Goal: Contribute content: Contribute content

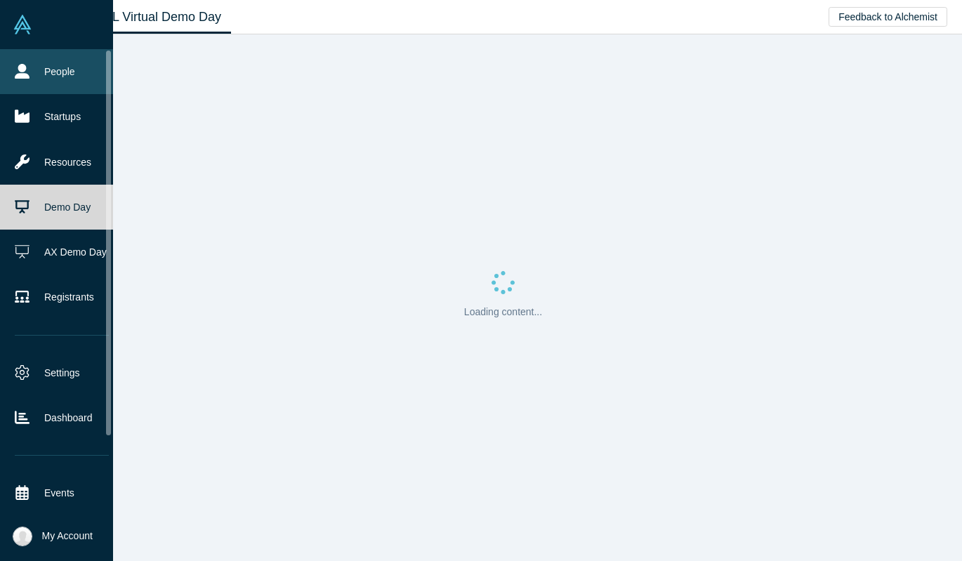
click at [20, 63] on link "People" at bounding box center [62, 71] width 124 height 45
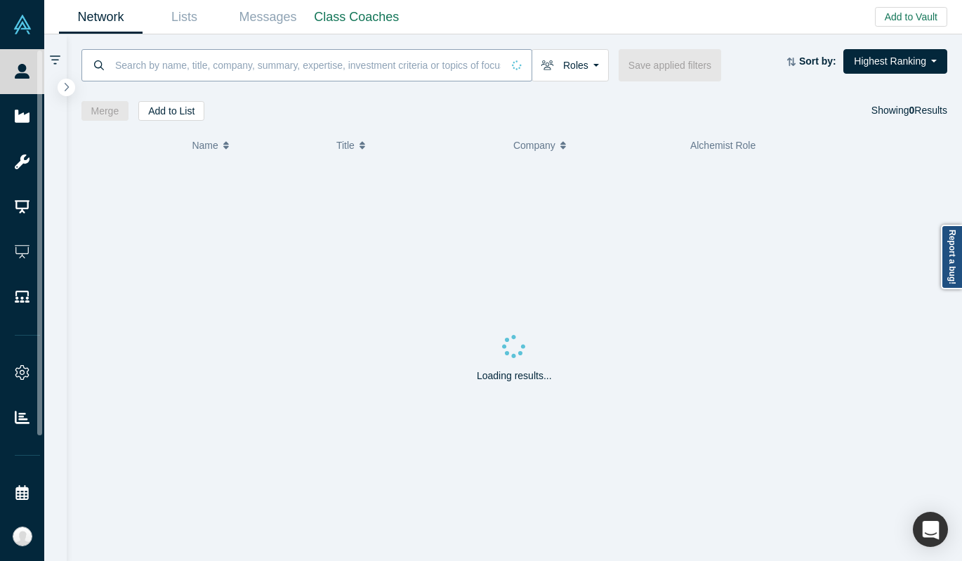
click at [184, 58] on input at bounding box center [308, 64] width 388 height 33
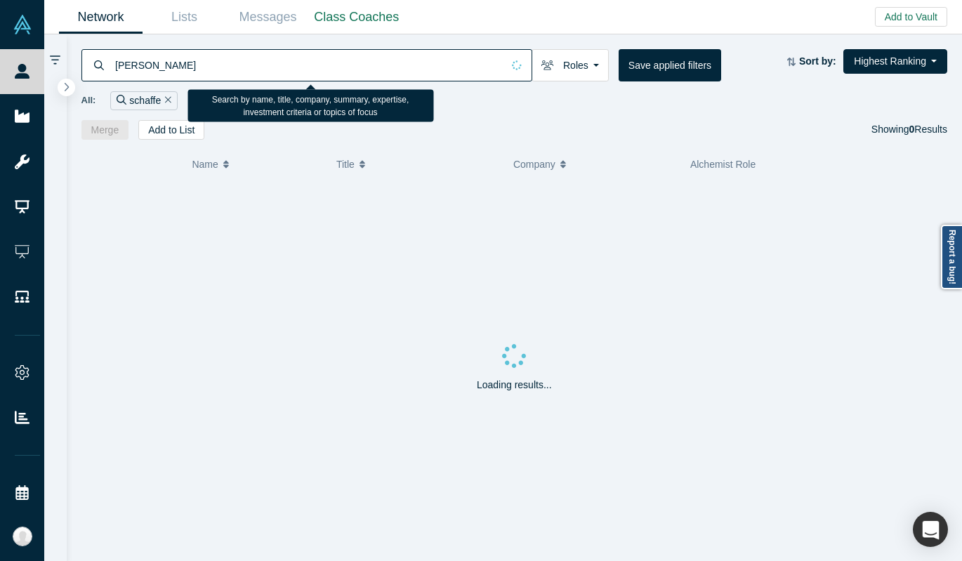
type input "schaffer"
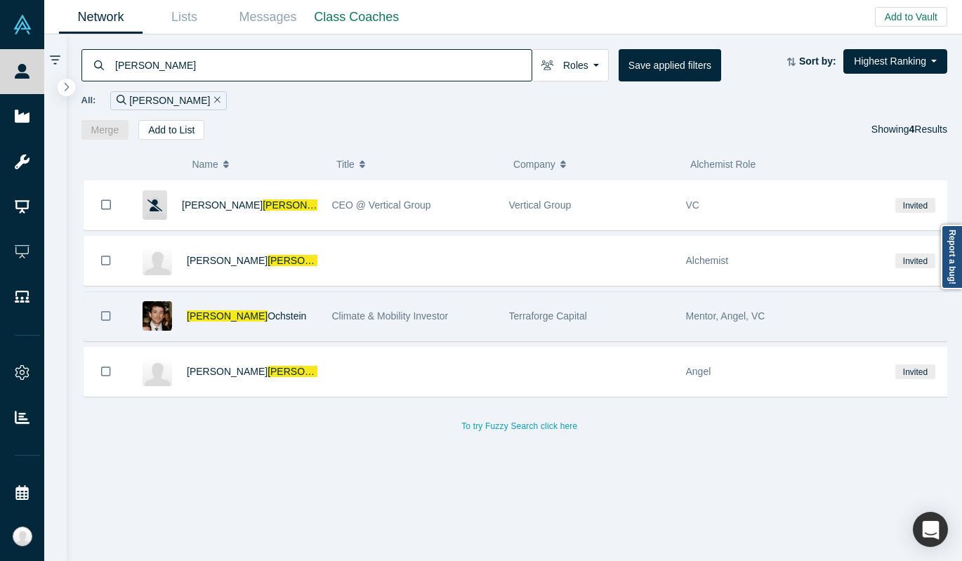
click at [423, 316] on span "Climate & Mobility Investor" at bounding box center [390, 315] width 117 height 11
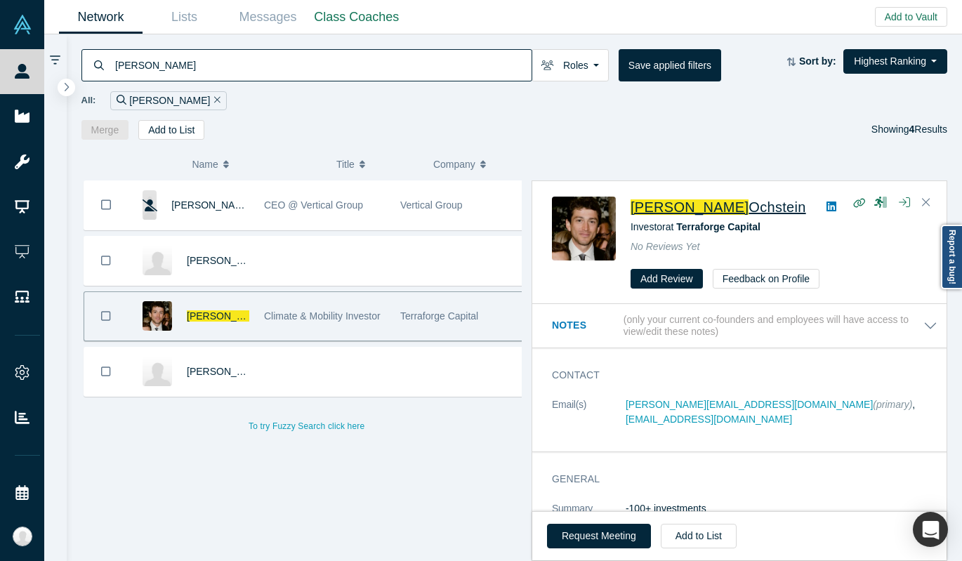
click at [669, 206] on span "Schaffer" at bounding box center [690, 206] width 118 height 15
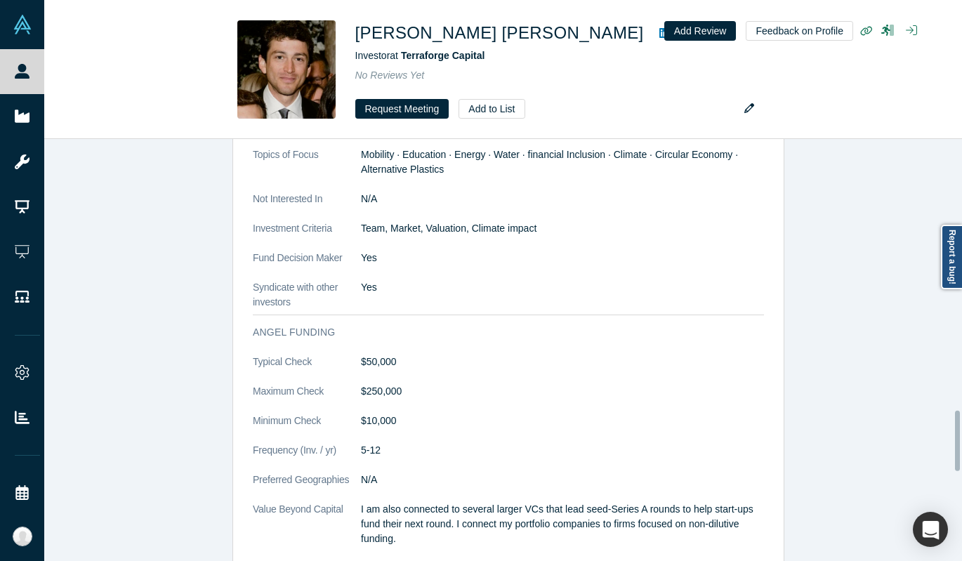
scroll to position [1892, 0]
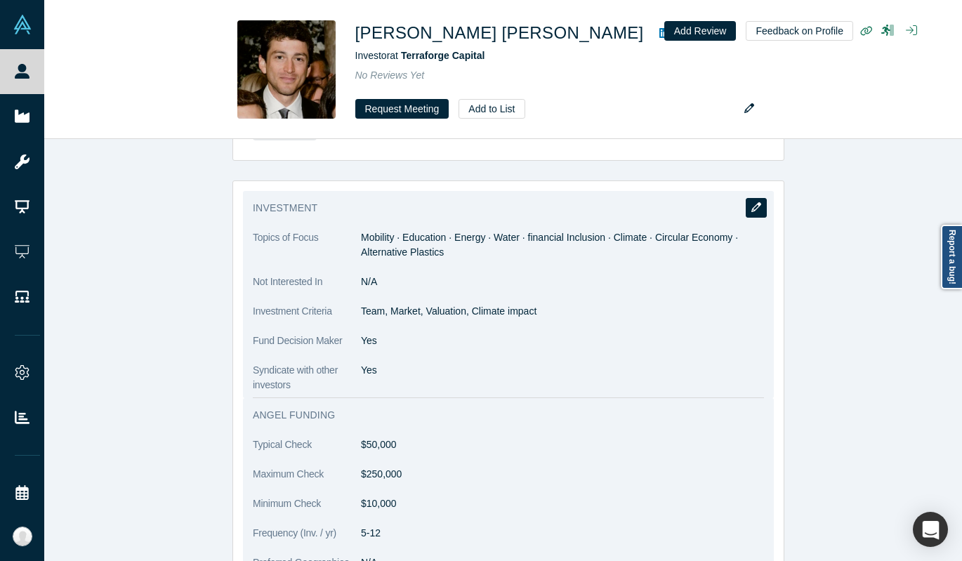
click at [751, 202] on icon "button" at bounding box center [756, 207] width 10 height 10
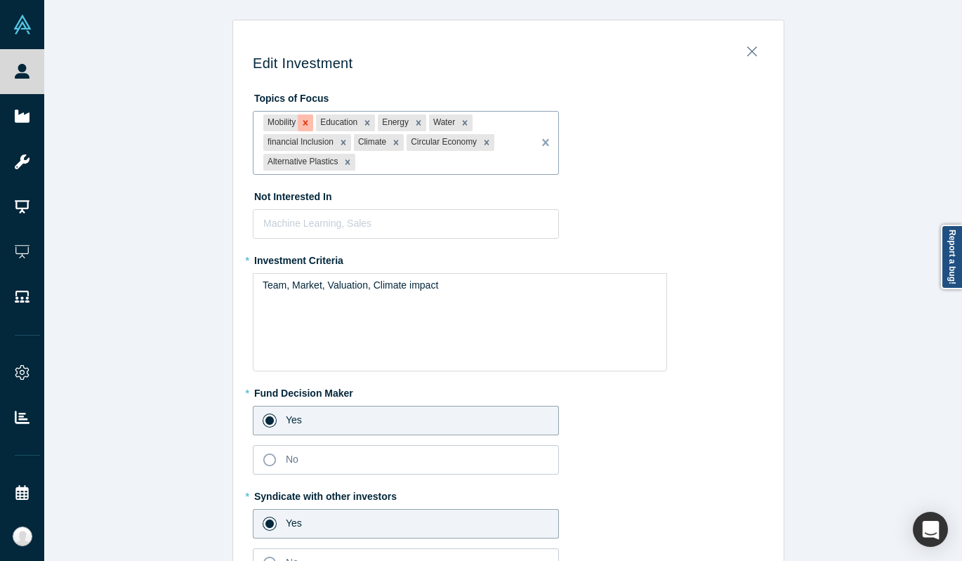
click at [303, 121] on icon "Remove Mobility" at bounding box center [305, 122] width 5 height 5
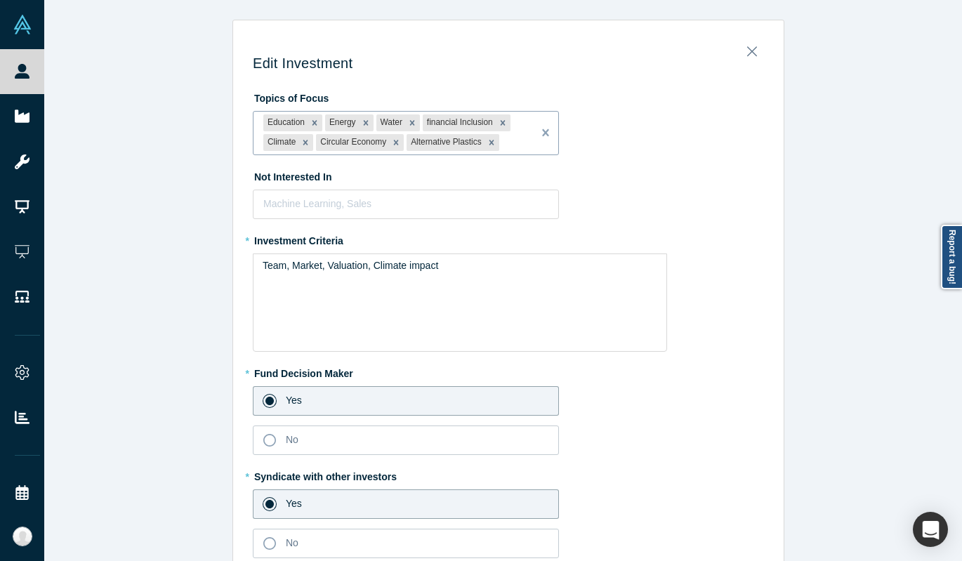
click at [307, 121] on div "Remove Education" at bounding box center [314, 122] width 15 height 17
click at [303, 121] on div "Remove Energy" at bounding box center [303, 122] width 15 height 17
click at [303, 121] on div "Water financial Inclusion Climate Circular Economy Alternative Plastics" at bounding box center [392, 133] width 279 height 43
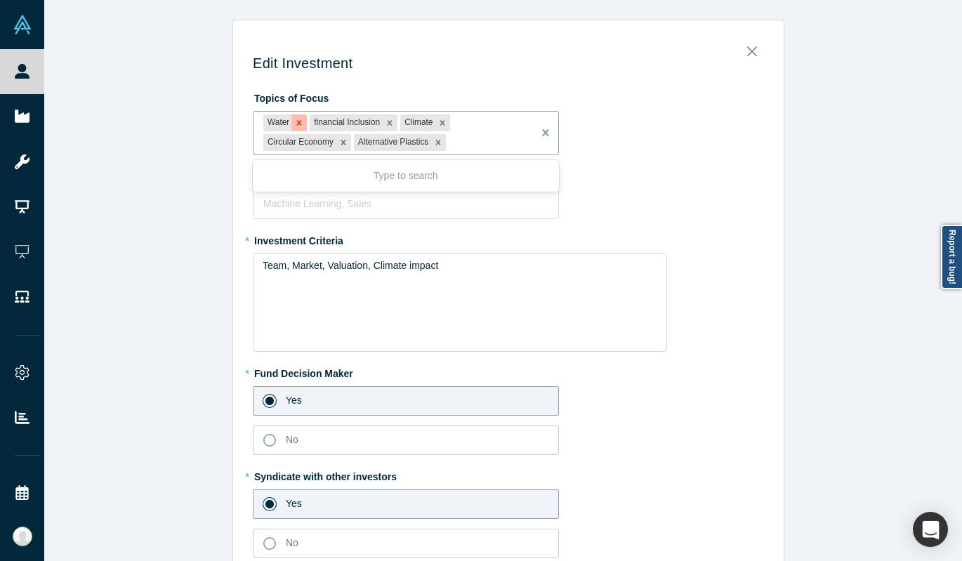
click at [294, 119] on icon "Remove Water" at bounding box center [299, 123] width 10 height 10
click at [291, 119] on div "financial Inclusion" at bounding box center [299, 122] width 72 height 17
click at [336, 121] on div "Remove financial Inclusion" at bounding box center [343, 122] width 15 height 17
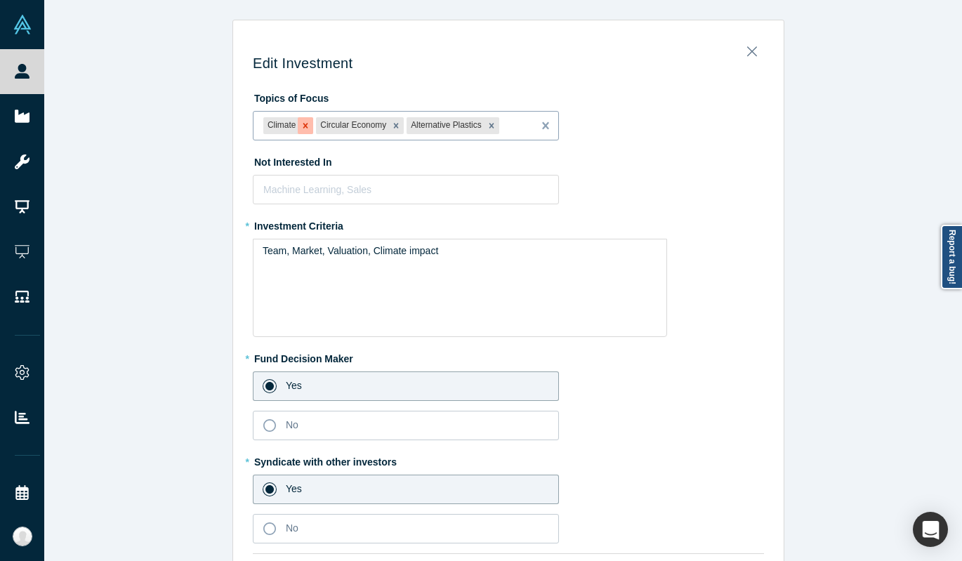
click at [306, 124] on div "Remove Climate" at bounding box center [305, 125] width 15 height 17
click at [338, 124] on icon "Remove Circular Economy" at bounding box center [343, 126] width 10 height 10
click at [343, 123] on icon "Remove Alternative Plastics" at bounding box center [348, 126] width 10 height 10
type input "energ"
type input "manufactur"
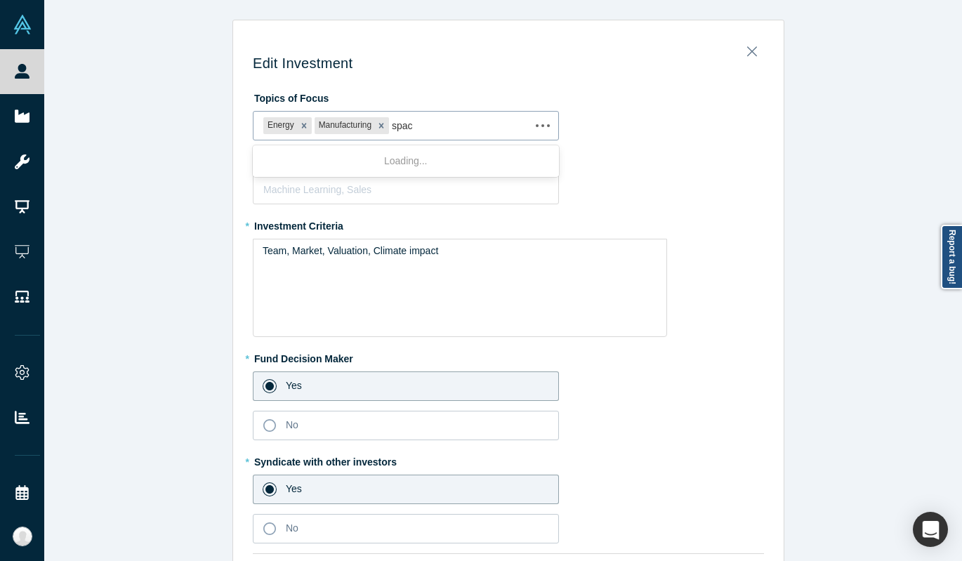
type input "space"
type input "defence"
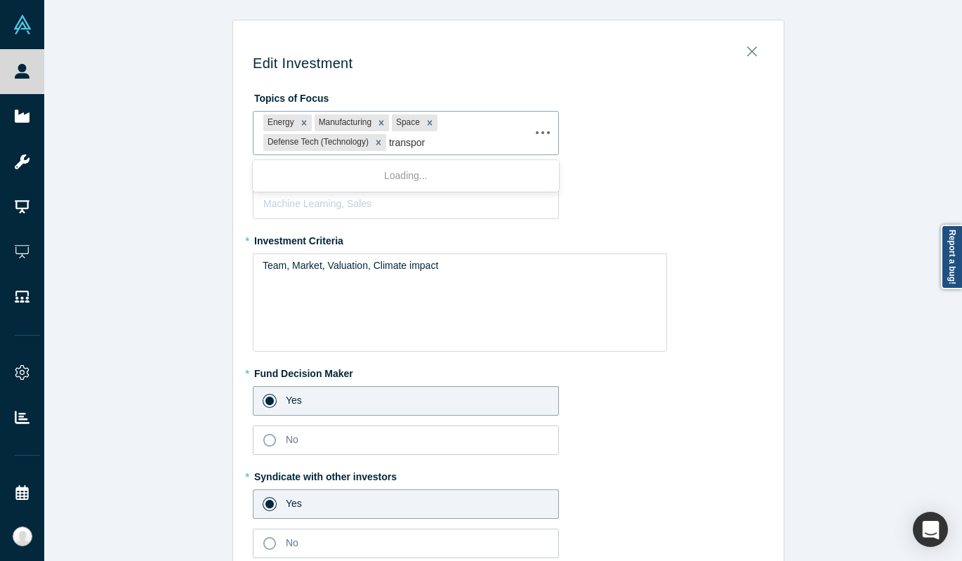
type input "transport"
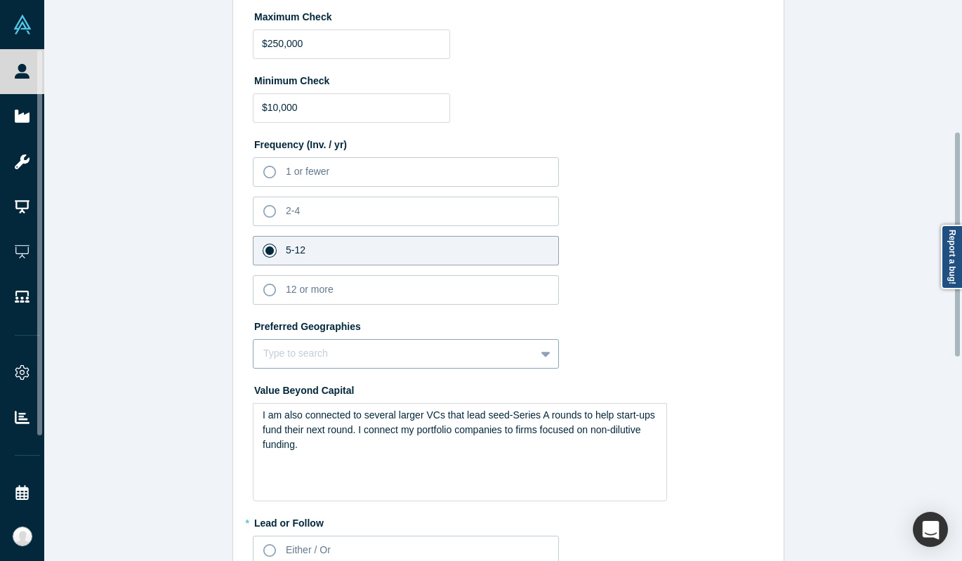
scroll to position [720, 0]
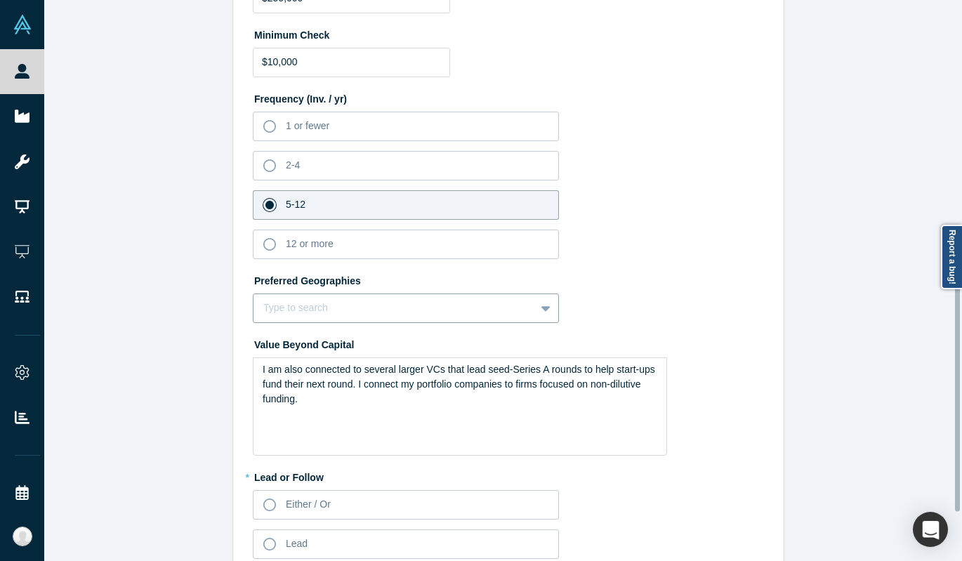
click at [400, 303] on div at bounding box center [394, 308] width 262 height 18
type input "United"
type input "Israe"
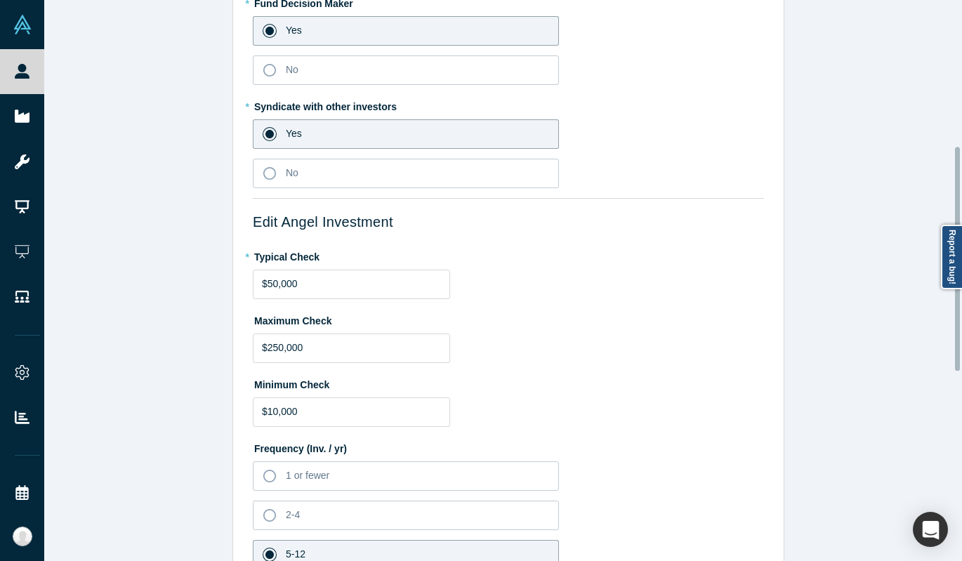
scroll to position [364, 0]
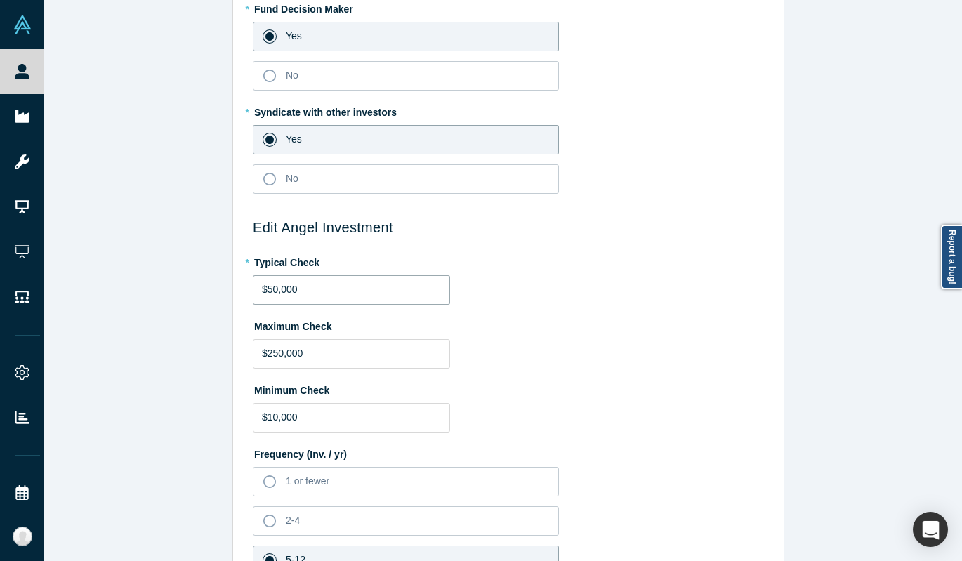
click at [275, 291] on input "$50,000" at bounding box center [351, 289] width 197 height 29
click at [281, 277] on input "$500,000" at bounding box center [351, 289] width 197 height 29
click at [281, 283] on input "$500,000" at bounding box center [351, 289] width 197 height 29
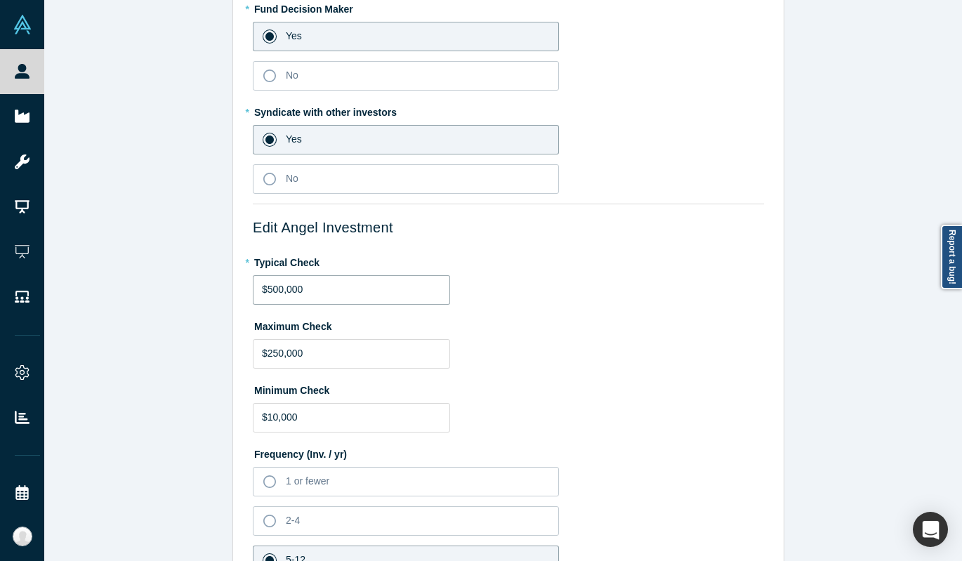
click at [281, 283] on input "$500,000" at bounding box center [351, 289] width 197 height 29
type input "$500,000"
click at [278, 355] on input "$250,000" at bounding box center [351, 353] width 197 height 29
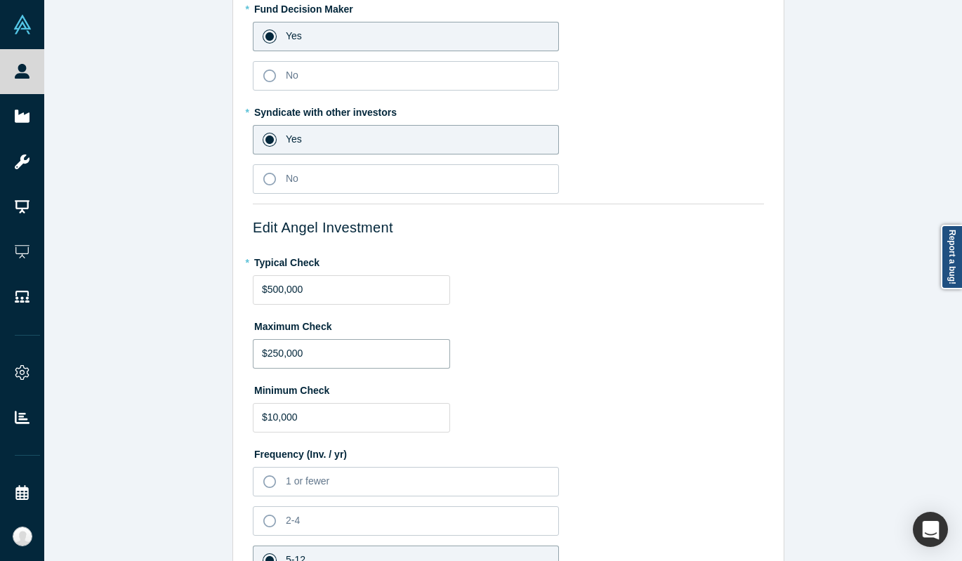
click at [278, 355] on input "$250,000" at bounding box center [351, 353] width 197 height 29
paste input "50"
type input "$500,000"
click at [279, 419] on input "$10,000" at bounding box center [351, 417] width 197 height 29
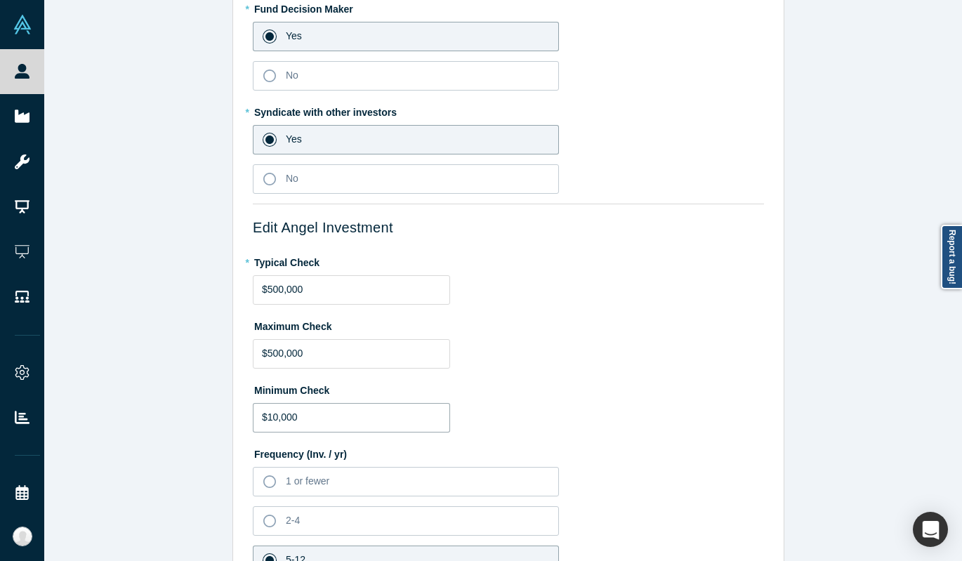
click at [279, 419] on input "$10,000" at bounding box center [351, 417] width 197 height 29
type input "$1,000,000"
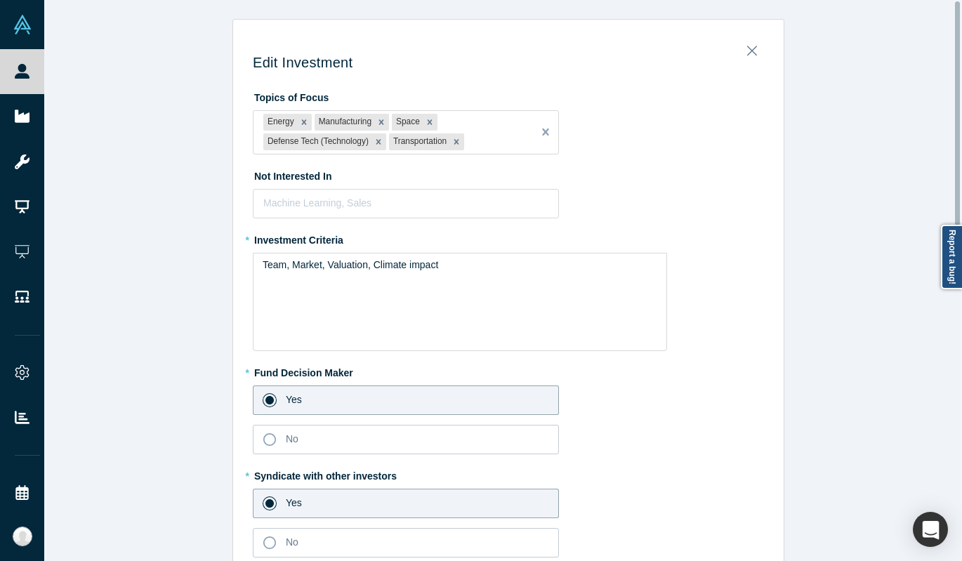
scroll to position [0, 0]
click at [452, 277] on div "Team, Market, Valuation, Climate impact" at bounding box center [460, 302] width 414 height 98
click at [457, 267] on div "Team, Market, Valuation, Climate impact" at bounding box center [460, 265] width 395 height 15
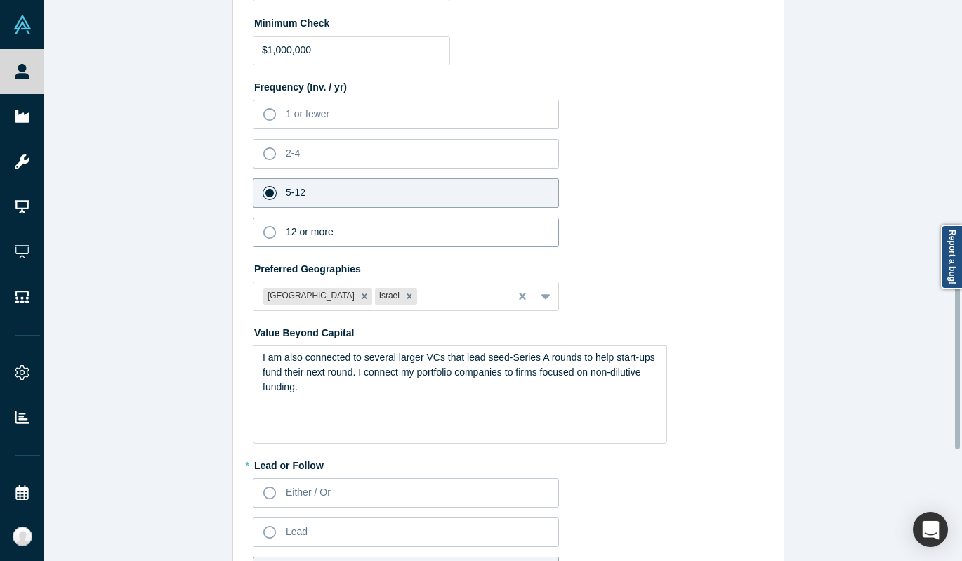
scroll to position [841, 0]
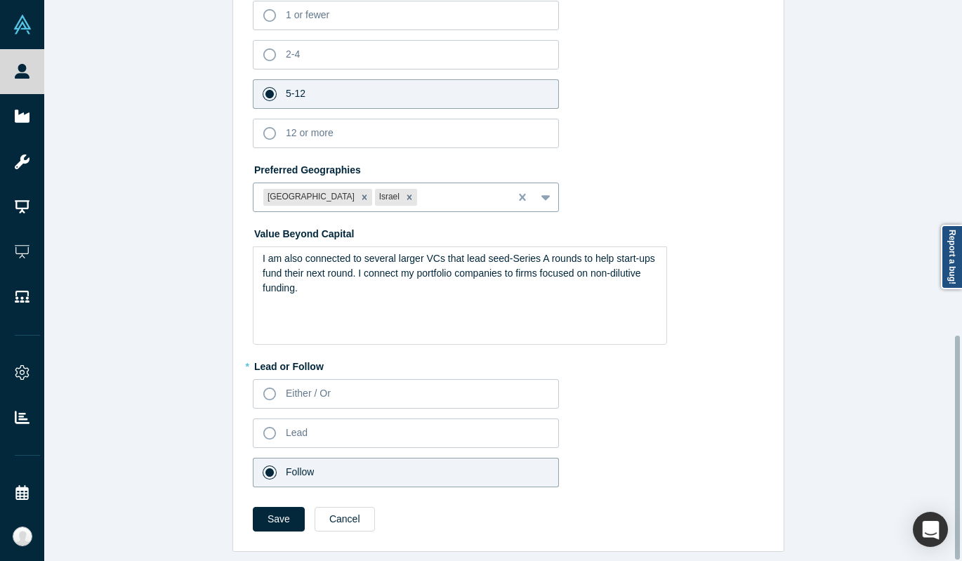
click at [420, 190] on div at bounding box center [460, 197] width 80 height 18
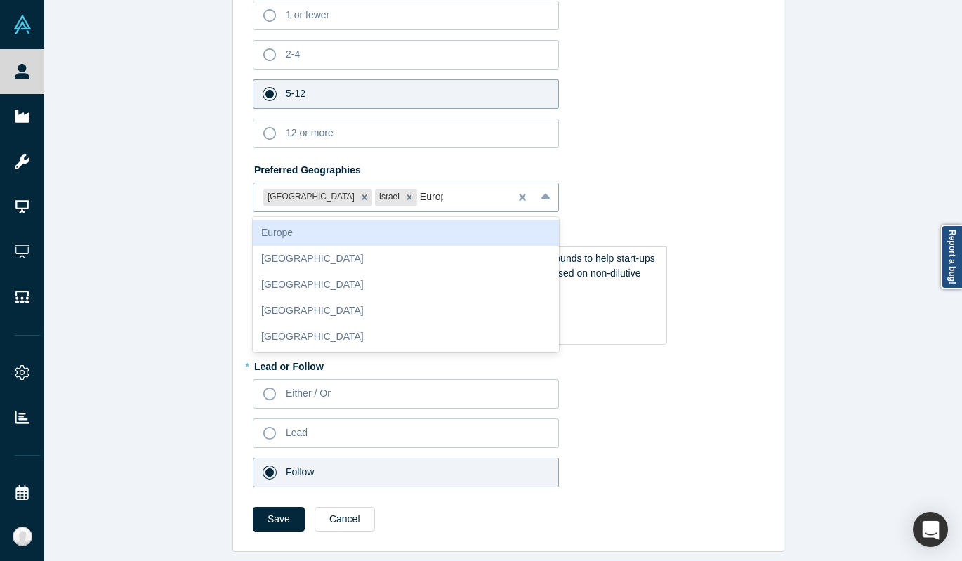
type input "Europe"
click at [419, 220] on div "Europe" at bounding box center [406, 233] width 306 height 26
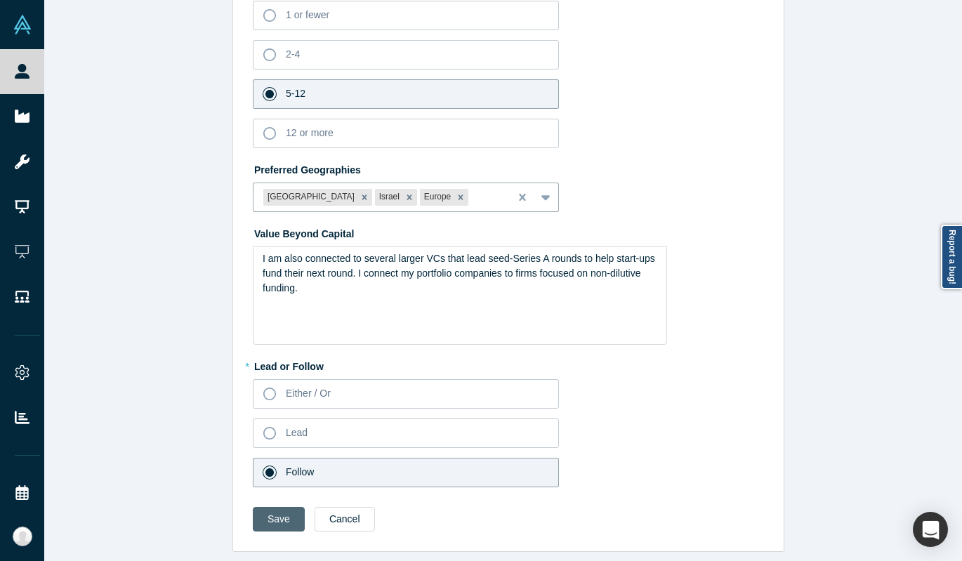
click at [277, 508] on button "Save" at bounding box center [279, 519] width 52 height 25
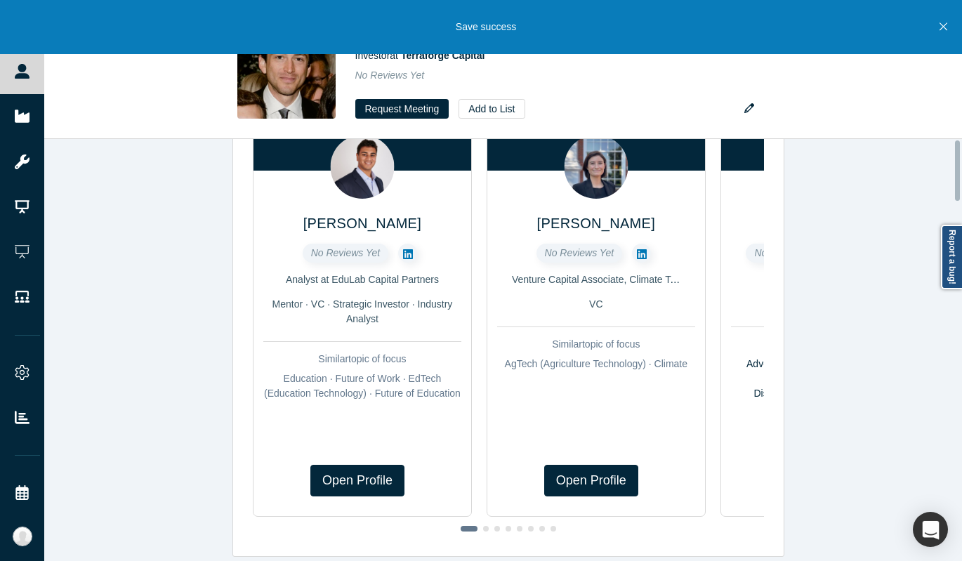
scroll to position [0, 0]
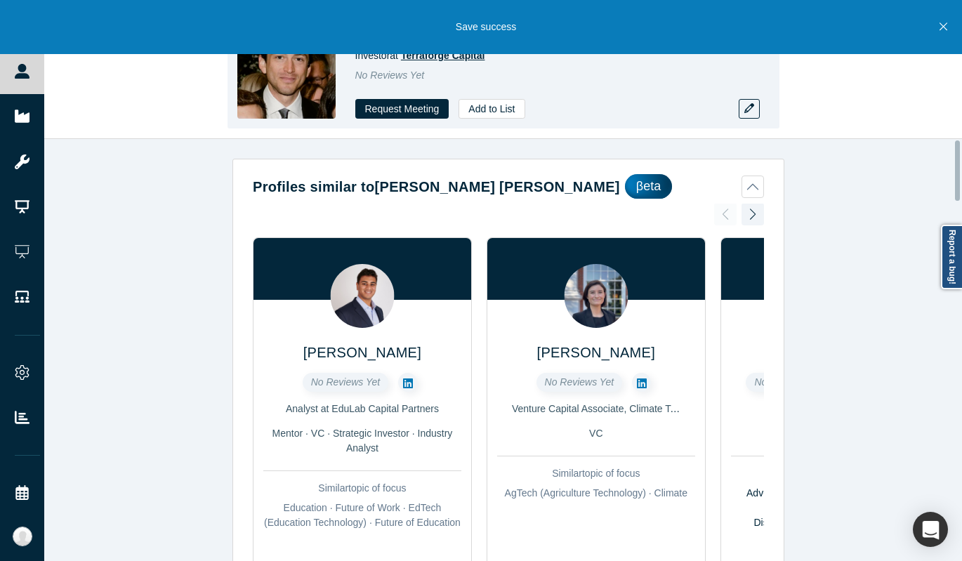
click at [441, 56] on span "Terraforge Capital" at bounding box center [443, 55] width 84 height 11
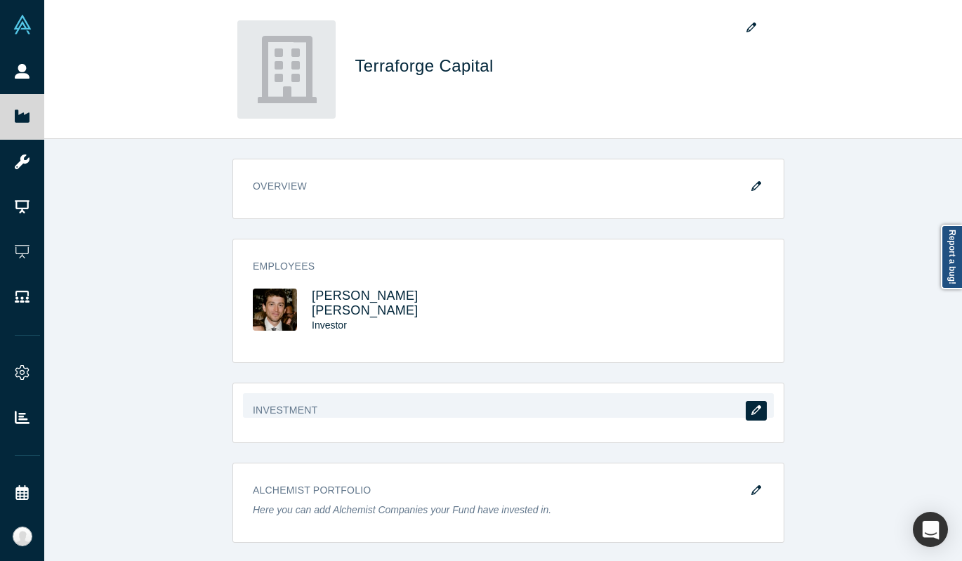
click at [746, 402] on button "button" at bounding box center [756, 411] width 21 height 20
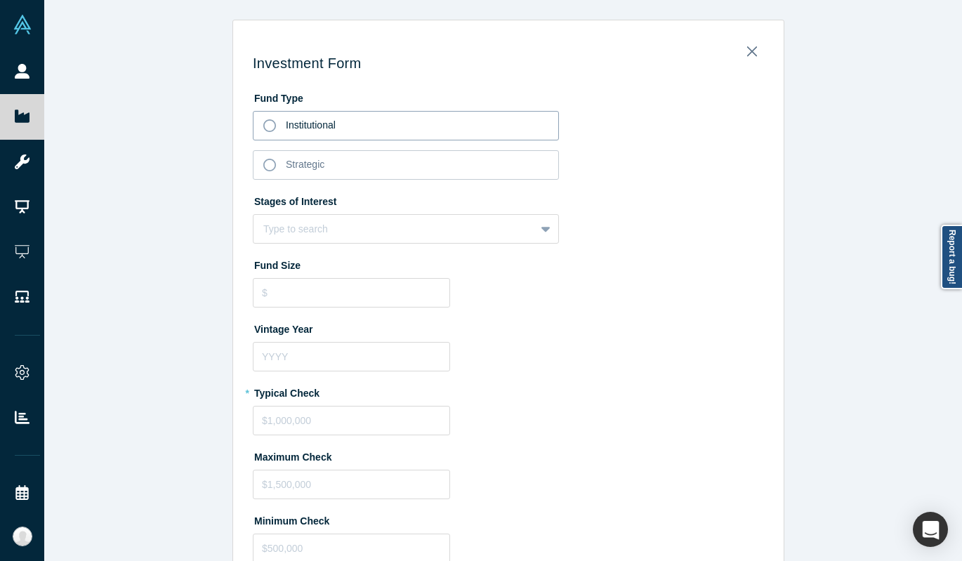
click at [284, 137] on label "Institutional" at bounding box center [406, 125] width 306 height 29
click at [0, 0] on input "Institutional" at bounding box center [0, 0] width 0 height 0
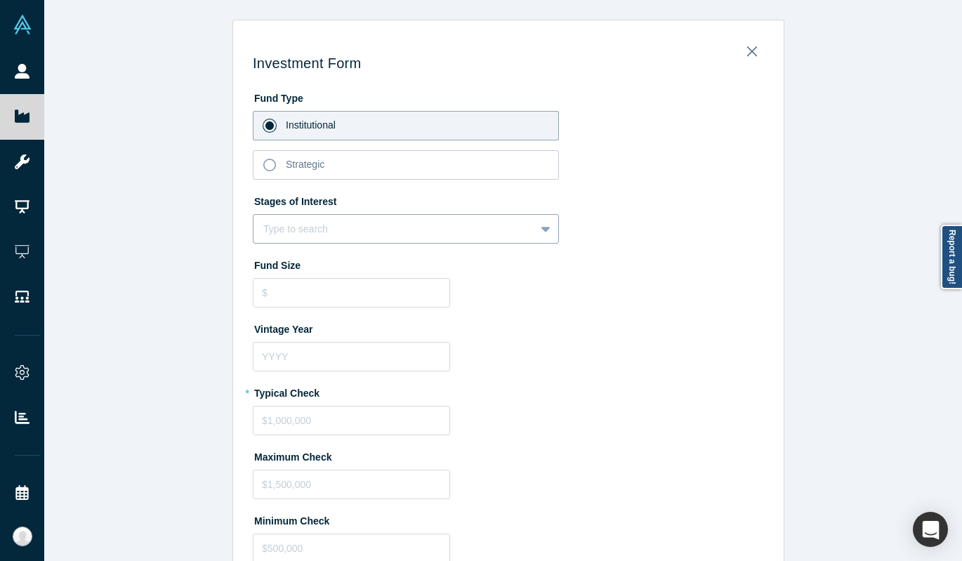
click at [313, 234] on div at bounding box center [394, 229] width 262 height 18
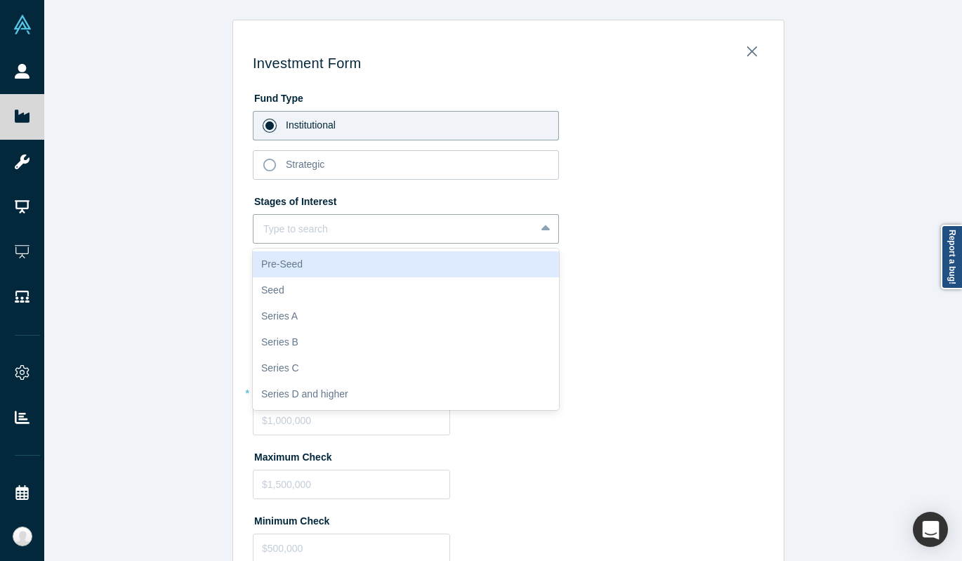
click at [303, 263] on div "Pre-Seed" at bounding box center [406, 264] width 306 height 26
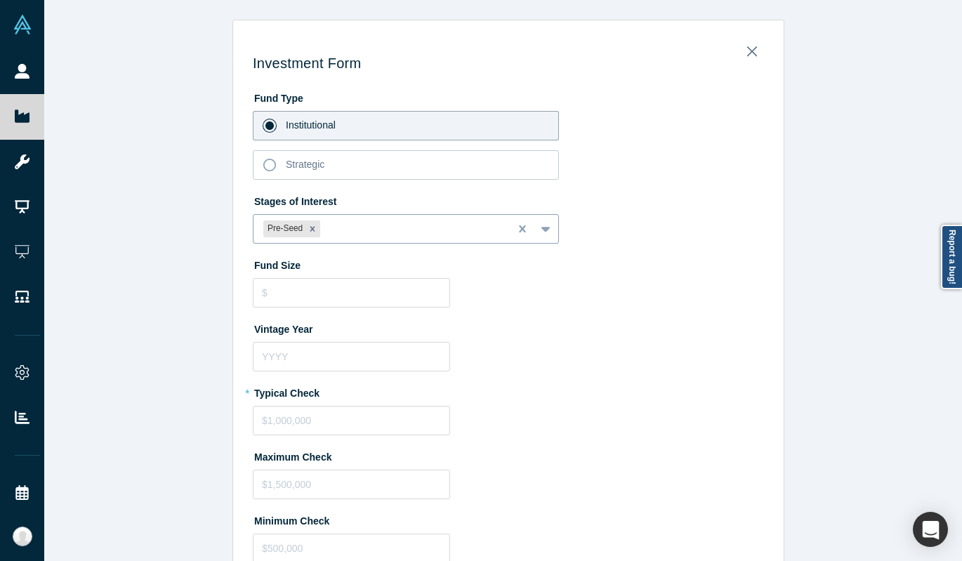
click at [345, 239] on div "Pre-Seed" at bounding box center [381, 229] width 256 height 23
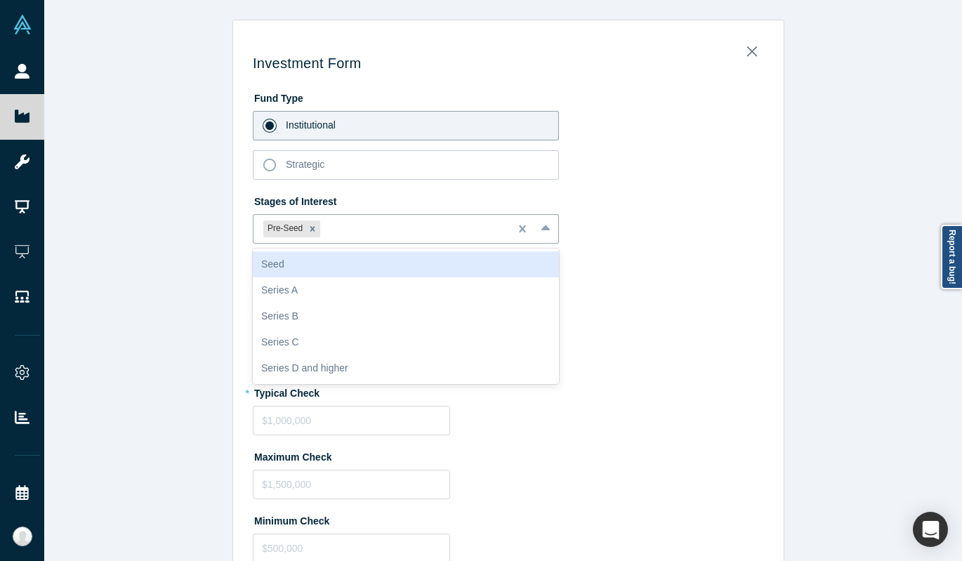
click at [324, 268] on div "Seed" at bounding box center [406, 264] width 306 height 26
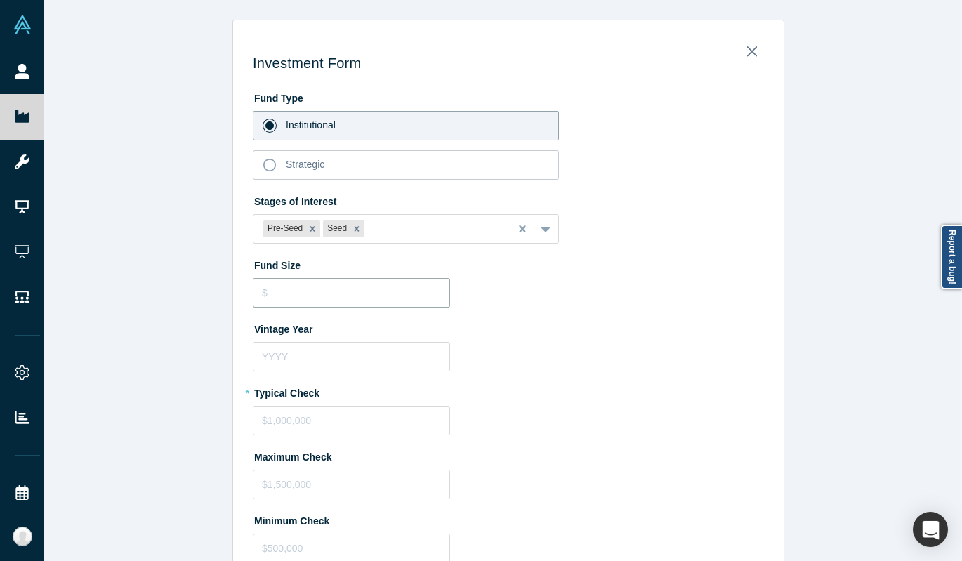
click at [315, 282] on input "tel" at bounding box center [351, 292] width 197 height 29
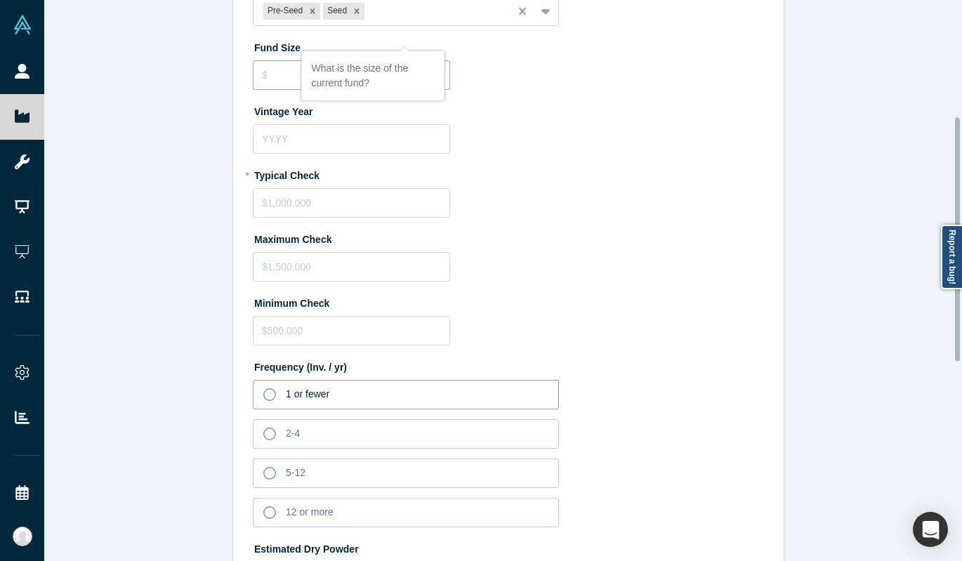
scroll to position [268, 0]
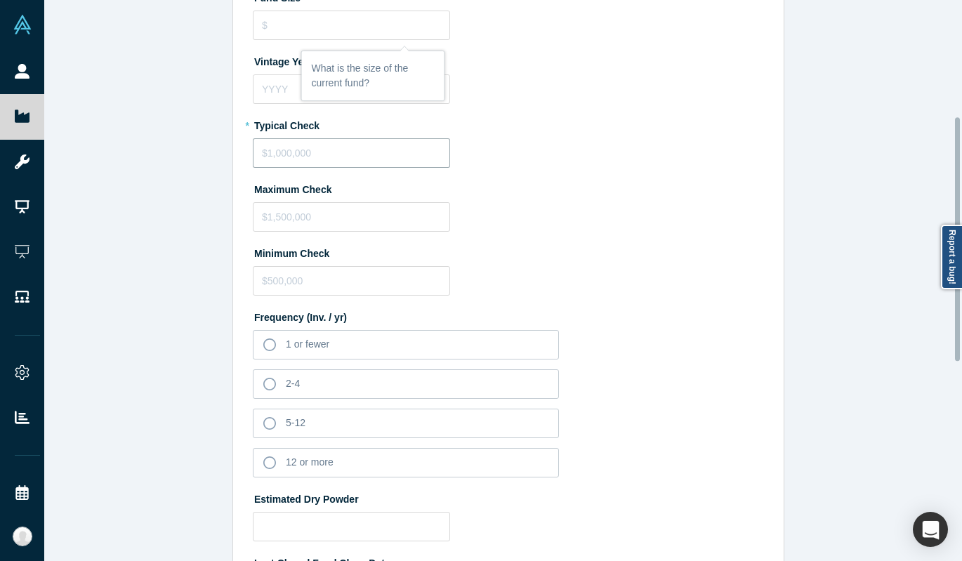
click at [286, 158] on input "tel" at bounding box center [351, 152] width 197 height 29
click at [281, 152] on input "$500,000" at bounding box center [351, 152] width 197 height 29
type input "$500,000"
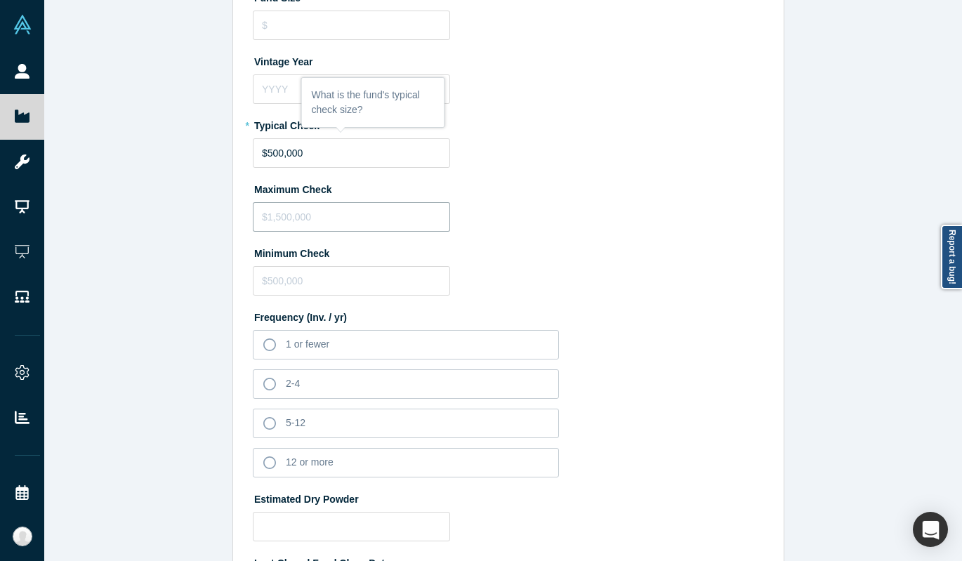
click at [337, 216] on input "tel" at bounding box center [351, 216] width 197 height 29
paste input "$500,000"
click at [280, 283] on input "tel" at bounding box center [351, 280] width 197 height 29
click at [274, 215] on input "$500,000" at bounding box center [351, 216] width 197 height 29
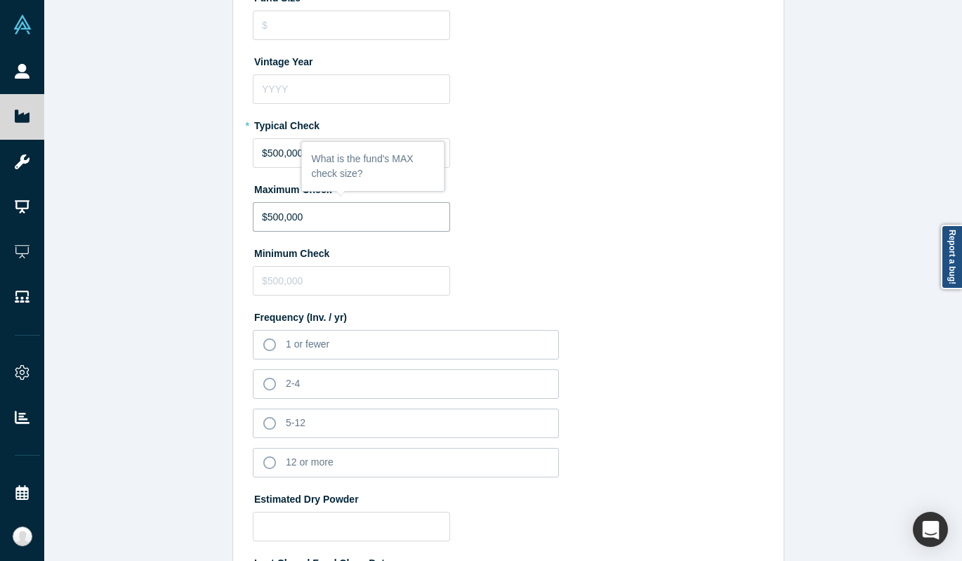
click at [274, 215] on input "$500,000" at bounding box center [351, 216] width 197 height 29
type input "$1,000,000"
click at [348, 280] on input "tel" at bounding box center [351, 280] width 197 height 29
paste input "$500,000"
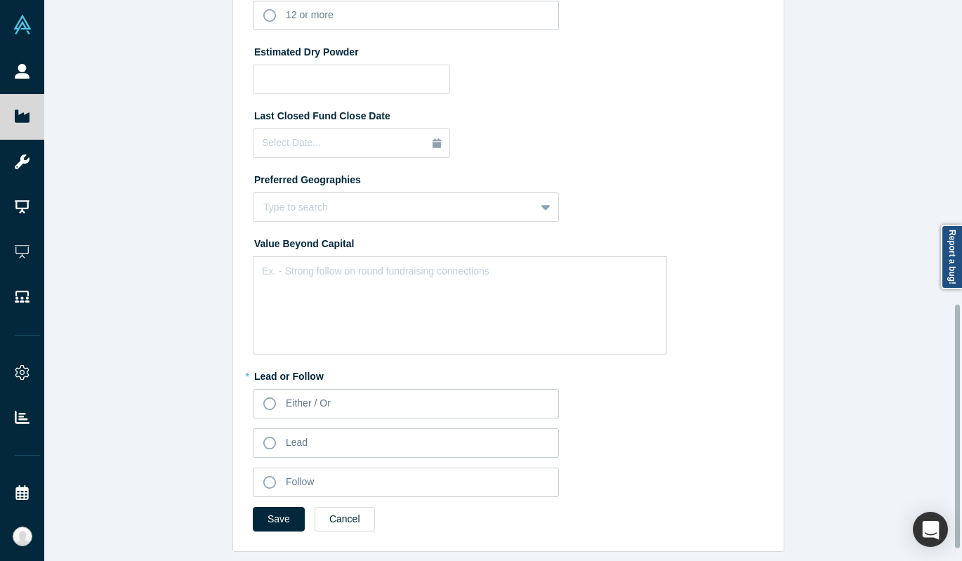
scroll to position [722, 0]
type input "$500,000"
click at [286, 403] on div "Either / Or" at bounding box center [308, 403] width 45 height 15
click at [0, 0] on input "Either / Or" at bounding box center [0, 0] width 0 height 0
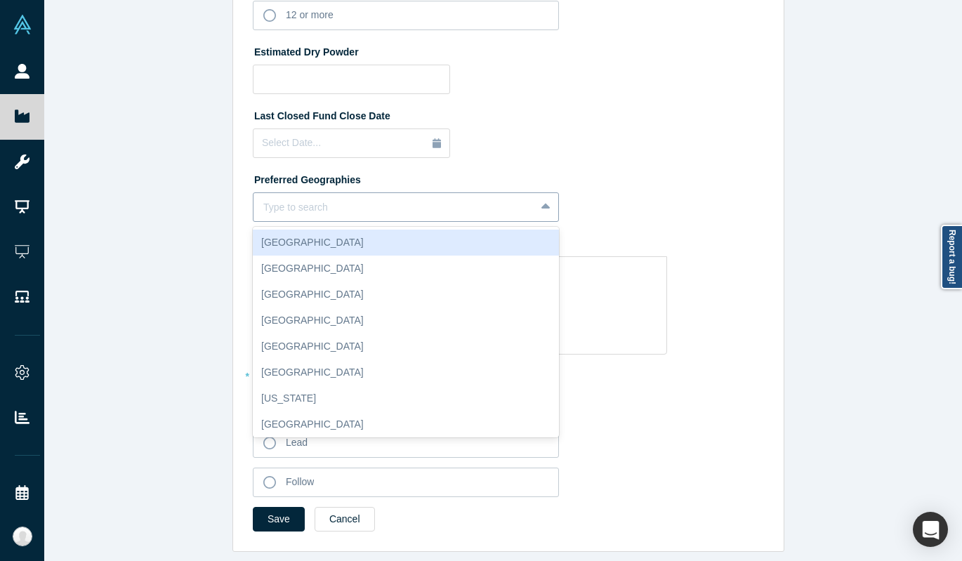
click at [295, 203] on div at bounding box center [394, 208] width 262 height 18
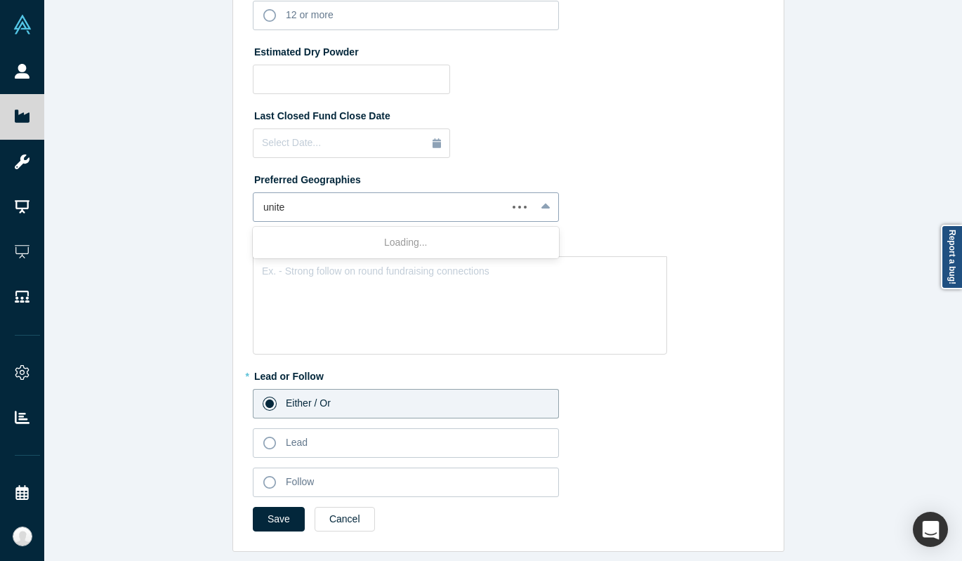
type input "united"
type input "europe"
type input "israel"
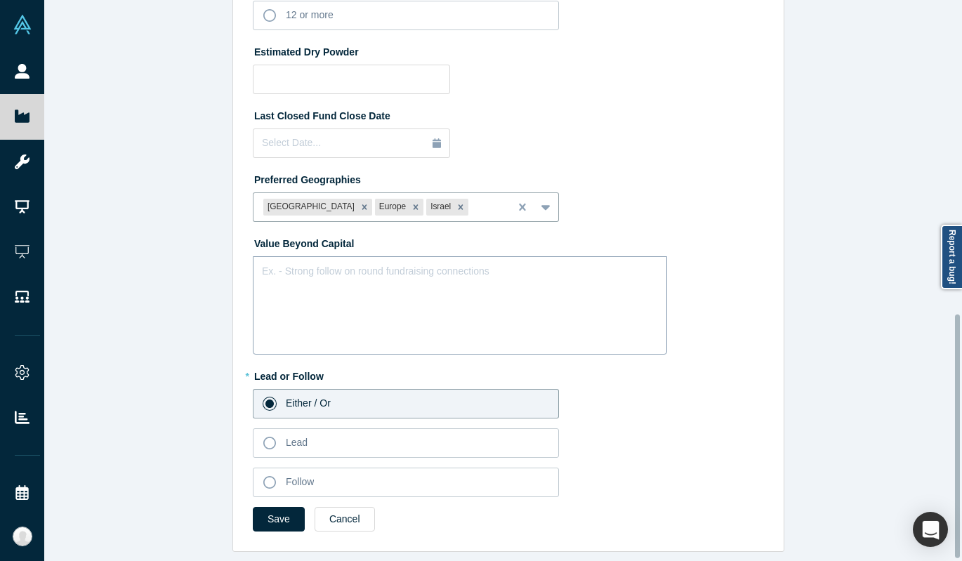
click at [447, 283] on div "Ex. - Strong follow on round fundraising connections" at bounding box center [460, 305] width 414 height 98
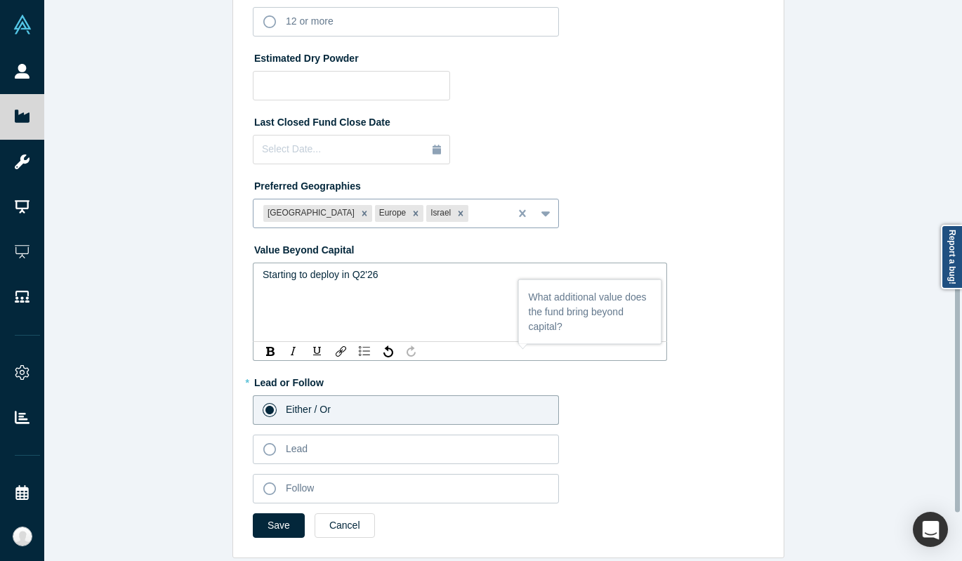
scroll to position [725, 0]
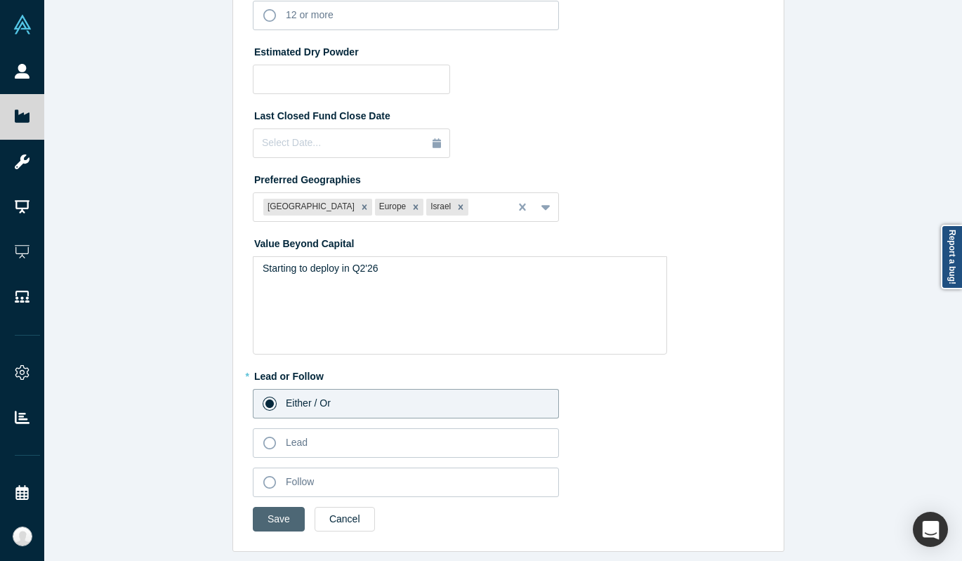
click at [256, 511] on button "Save" at bounding box center [279, 519] width 52 height 25
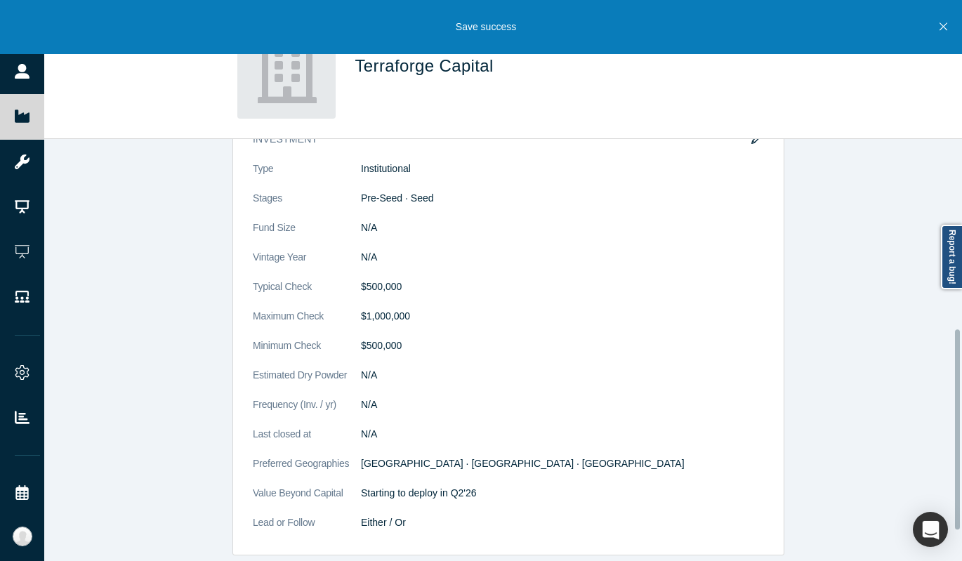
scroll to position [0, 0]
